Goal: Find specific page/section: Find specific page/section

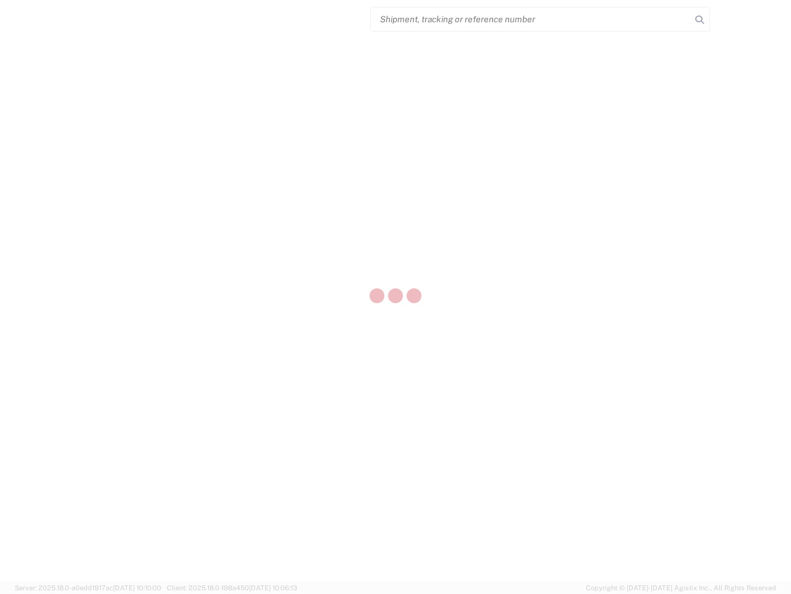
select select "US"
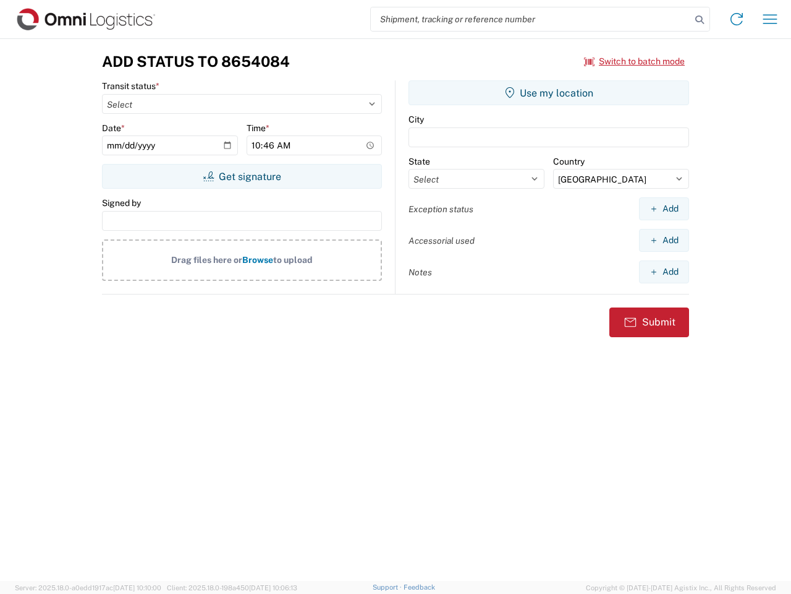
click at [531, 19] on input "search" at bounding box center [531, 18] width 320 height 23
click at [700, 20] on icon at bounding box center [699, 19] width 17 height 17
click at [737, 19] on icon at bounding box center [737, 19] width 20 height 20
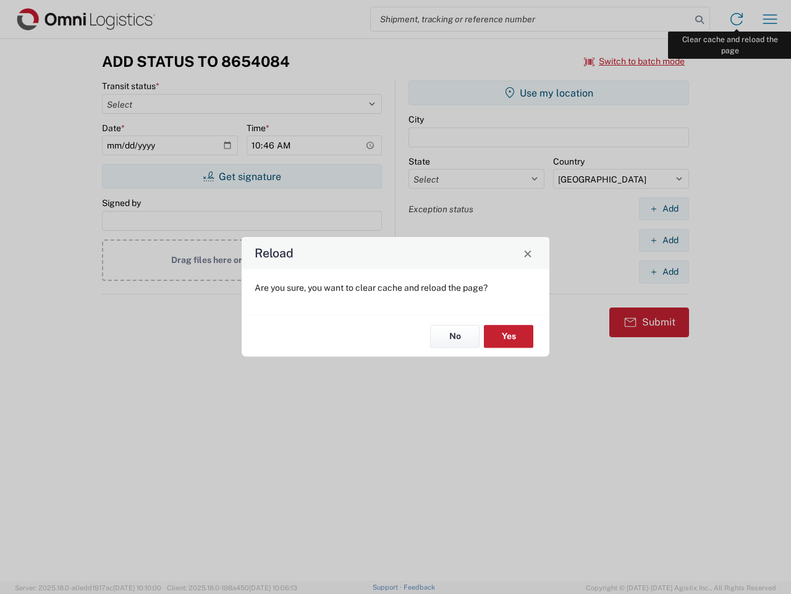
click at [770, 19] on div "Reload Are you sure, you want to clear cache and reload the page? No Yes" at bounding box center [395, 297] width 791 height 594
click at [635, 61] on div "Reload Are you sure, you want to clear cache and reload the page? No Yes" at bounding box center [395, 297] width 791 height 594
click at [242, 176] on div "Reload Are you sure, you want to clear cache and reload the page? No Yes" at bounding box center [395, 297] width 791 height 594
click at [549, 93] on div "Reload Are you sure, you want to clear cache and reload the page? No Yes" at bounding box center [395, 297] width 791 height 594
click at [664, 208] on div "Reload Are you sure, you want to clear cache and reload the page? No Yes" at bounding box center [395, 297] width 791 height 594
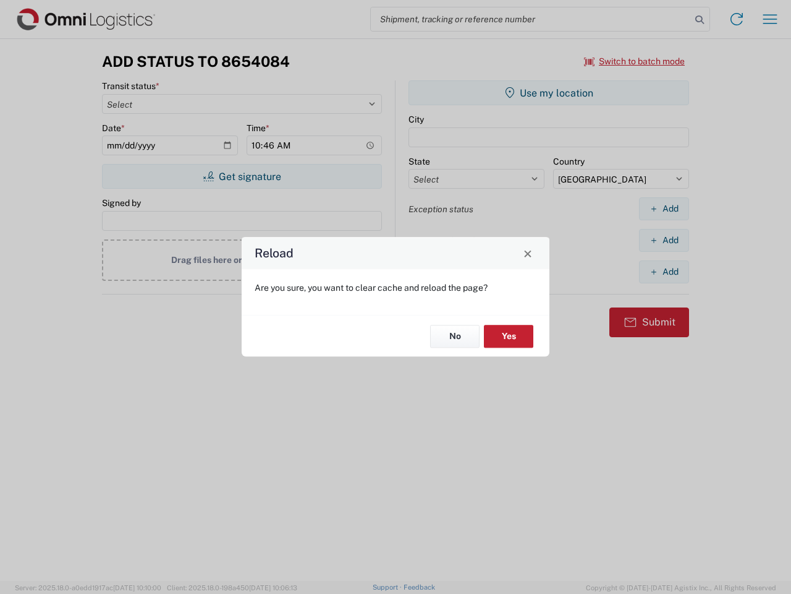
click at [664, 240] on div "Reload Are you sure, you want to clear cache and reload the page? No Yes" at bounding box center [395, 297] width 791 height 594
click at [664, 271] on div "Reload Are you sure, you want to clear cache and reload the page? No Yes" at bounding box center [395, 297] width 791 height 594
